Goal: Transaction & Acquisition: Purchase product/service

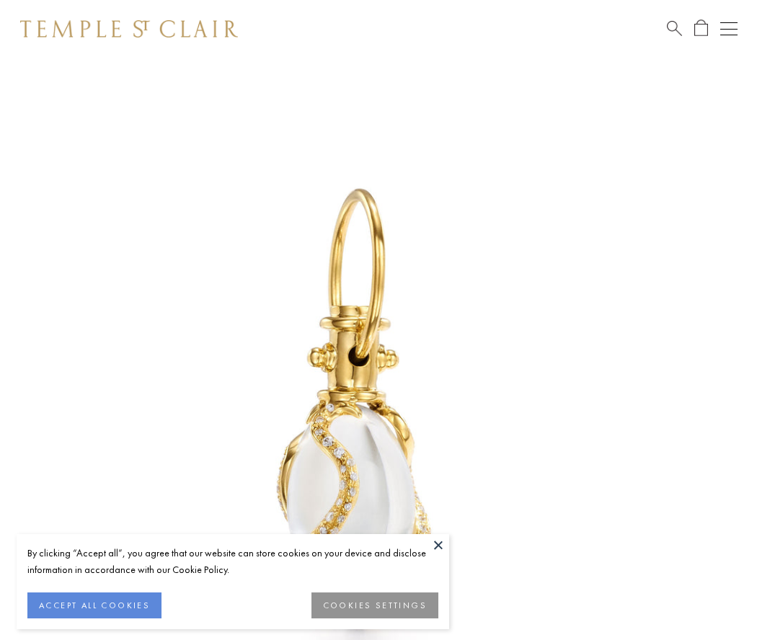
scroll to position [18, 0]
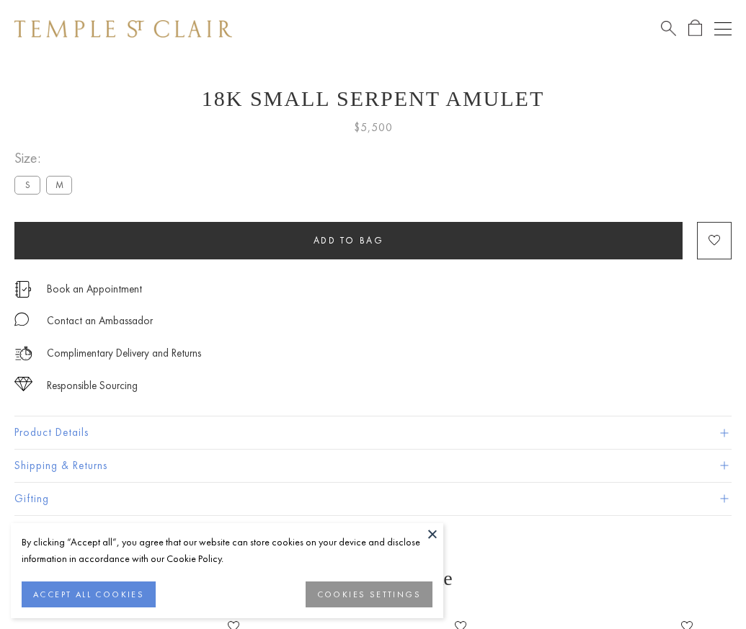
click at [348, 240] on span "Add to bag" at bounding box center [348, 240] width 71 height 12
